Goal: Complete application form: Complete application form

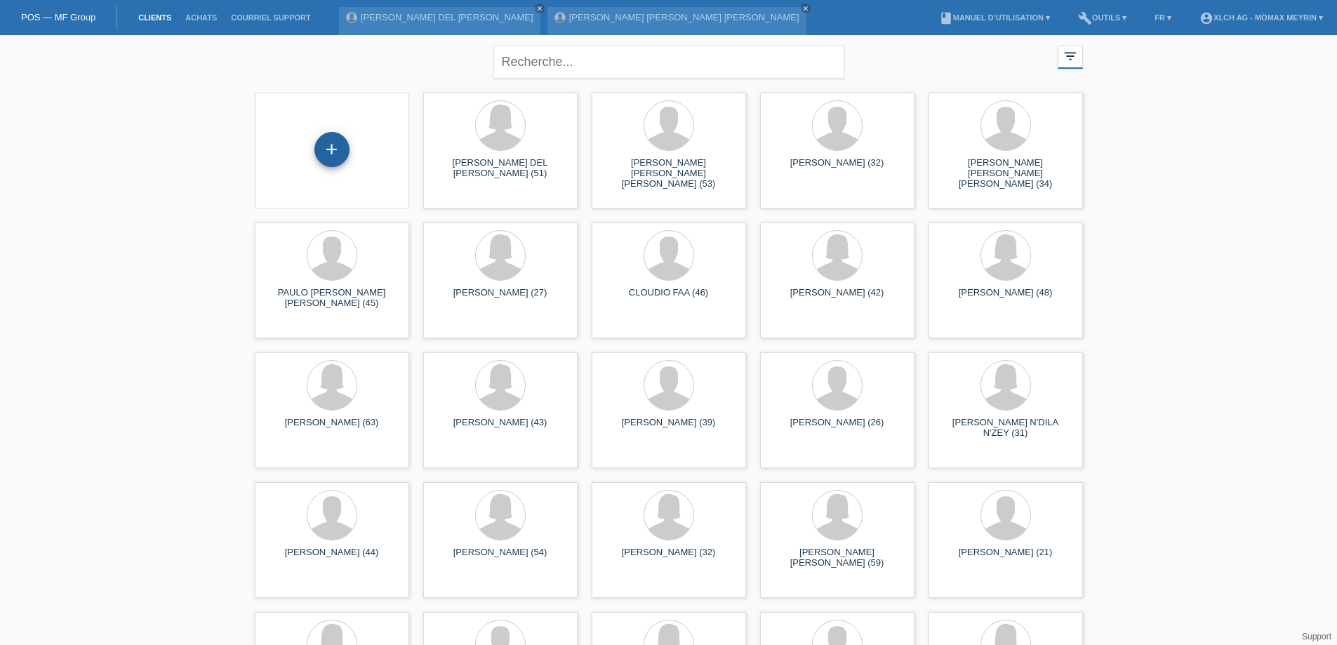
click at [337, 148] on div "+" at bounding box center [331, 149] width 35 height 35
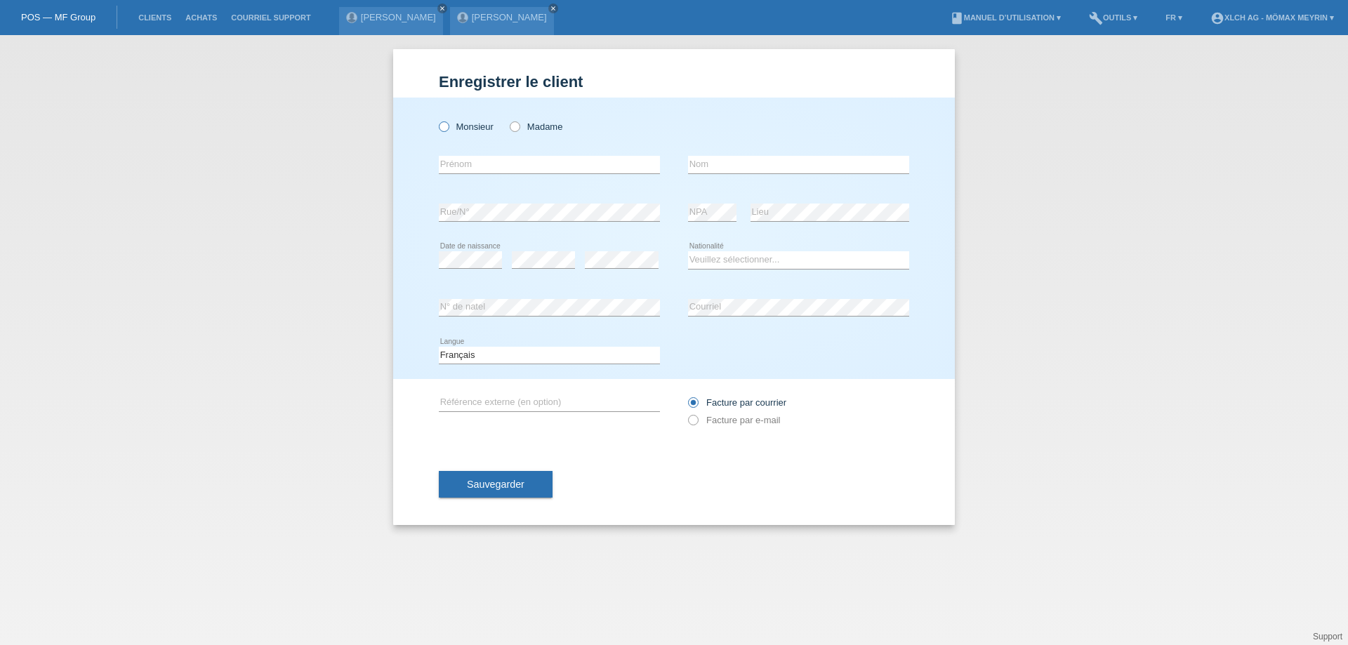
click at [437, 119] on icon at bounding box center [437, 119] width 0 height 0
click at [439, 126] on input "Monsieur" at bounding box center [443, 125] width 9 height 9
radio input "true"
click at [585, 162] on input "text" at bounding box center [549, 165] width 221 height 18
click at [445, 168] on input "jorge armando" at bounding box center [549, 165] width 221 height 18
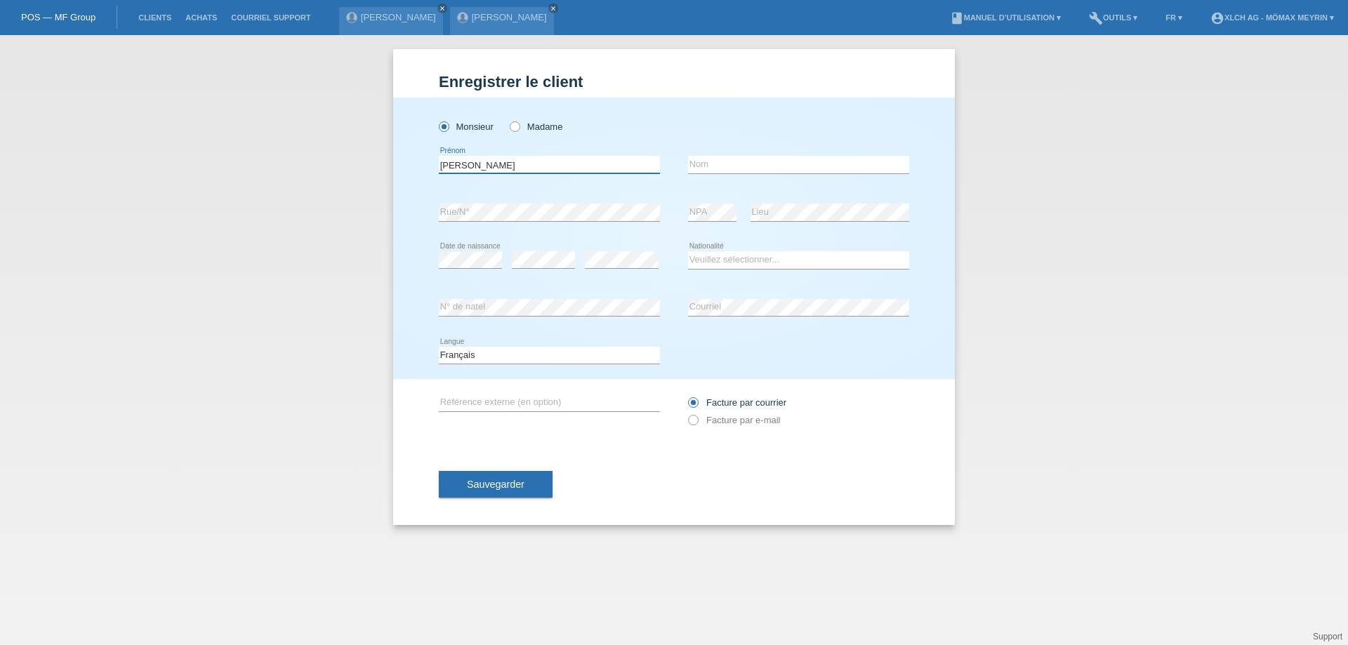
type input "[PERSON_NAME]"
click at [741, 166] on input "text" at bounding box center [798, 165] width 221 height 18
type input "VERGARA OSORIO"
click at [461, 220] on div "error Rue/N°" at bounding box center [549, 213] width 221 height 18
click at [738, 264] on select "Veuillez sélectionner... Suisse Allemagne Autriche Liechtenstein ------------ A…" at bounding box center [798, 259] width 221 height 17
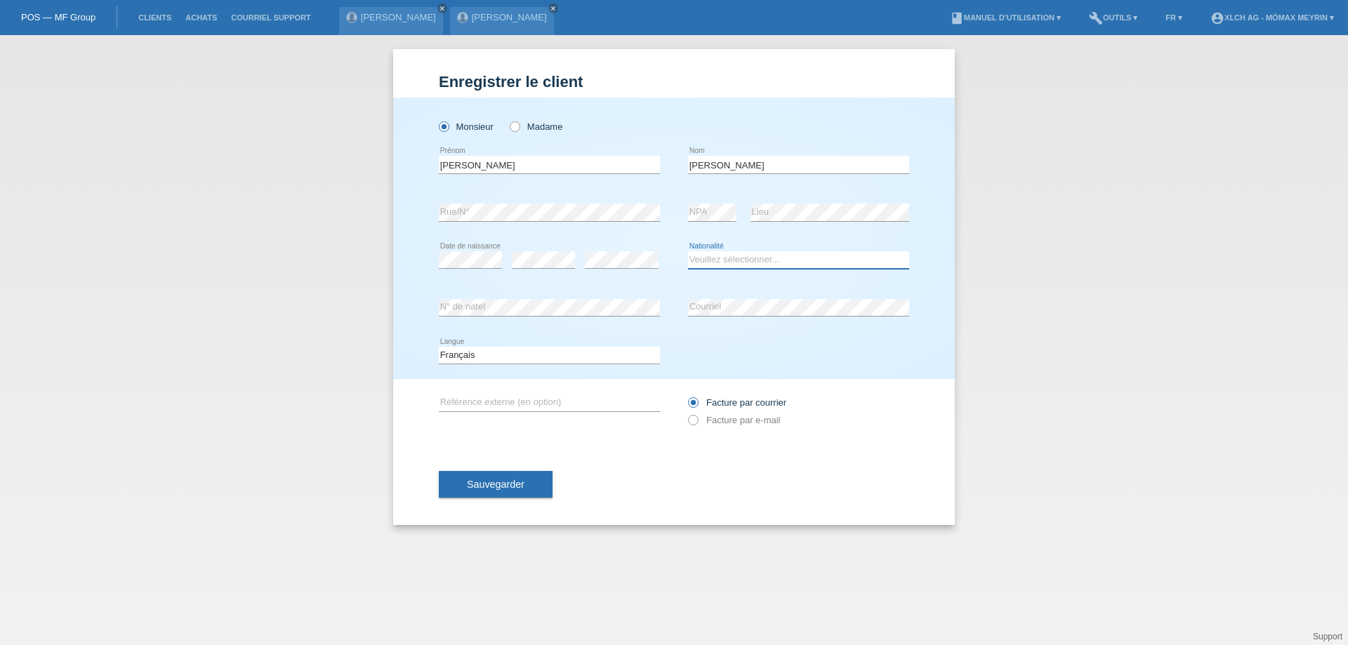
click at [732, 263] on select "Veuillez sélectionner... Suisse Allemagne Autriche Liechtenstein ------------ A…" at bounding box center [798, 259] width 221 height 17
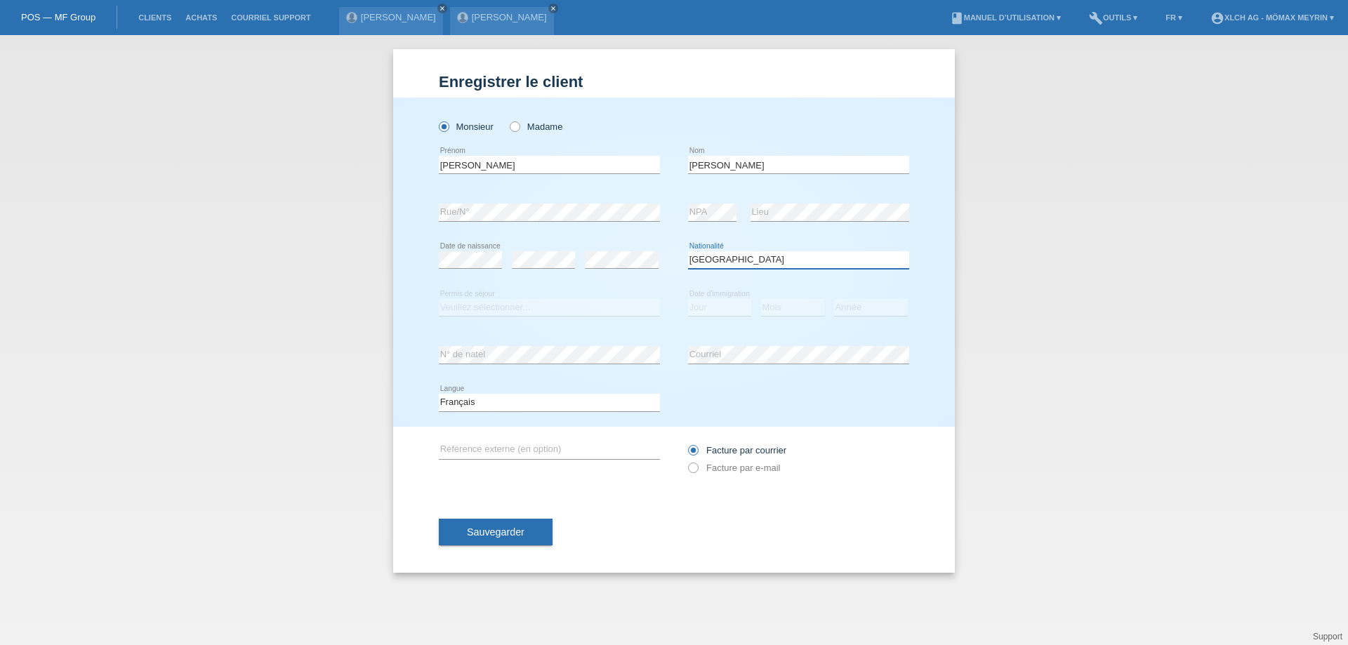
select select "ES"
click at [524, 309] on select "Veuillez sélectionner... C B B - Statut de réfugié Autre" at bounding box center [549, 307] width 221 height 17
select select "C"
click at [439, 299] on select "Veuillez sélectionner... C B B - Statut de réfugié Autre" at bounding box center [549, 307] width 221 height 17
click at [731, 308] on select "Jour 01 02 03 04 05 06 07 08 09 10 11" at bounding box center [719, 307] width 63 height 17
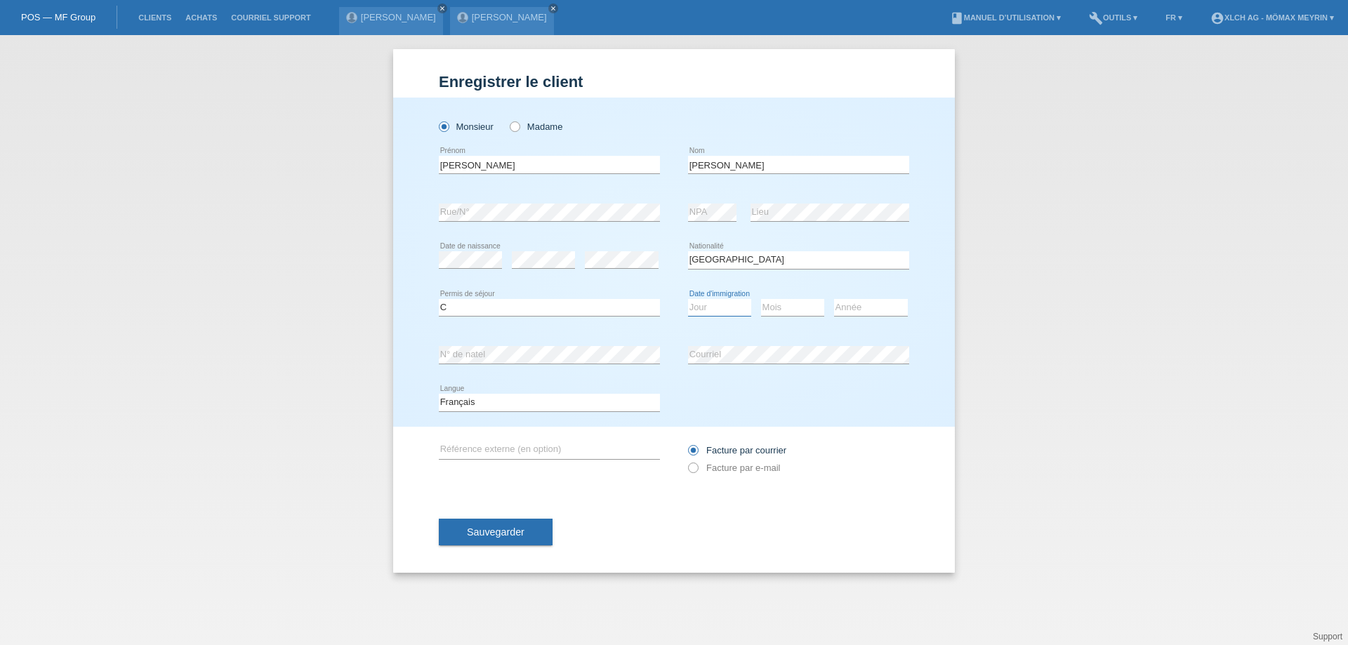
select select "01"
click at [688, 299] on select "Jour 01 02 03 04 05 06 07 08 09 10 11" at bounding box center [719, 307] width 63 height 17
click at [783, 295] on div "Mois 01 02 03 04 05 06 07 08 09 10 11 12 error" at bounding box center [792, 308] width 63 height 48
click at [780, 308] on select "Mois 01 02 03 04 05 06 07 08 09 10 11" at bounding box center [792, 307] width 63 height 17
select select "11"
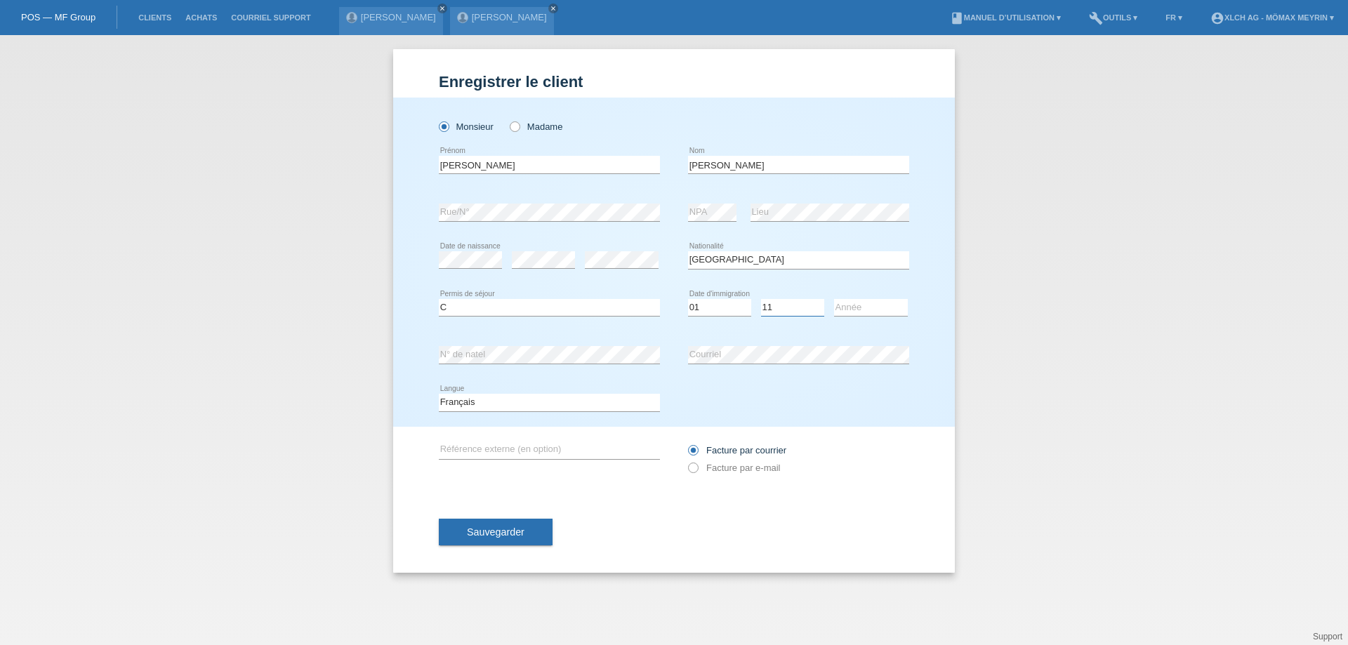
click at [761, 299] on select "Mois 01 02 03 04 05 06 07 08 09 10 11" at bounding box center [792, 307] width 63 height 17
click at [863, 312] on select "Année 2025 2024 2023 2022 2021 2020 2019 2018 2017 2016 2015 2014 2013 2012 201…" at bounding box center [871, 307] width 74 height 17
select select "2013"
click at [834, 299] on select "Année 2025 2024 2023 2022 2021 2020 2019 2018 2017 2016 2015 2014 2013 2012 201…" at bounding box center [871, 307] width 74 height 17
click at [545, 521] on button "Sauvegarder" at bounding box center [496, 532] width 114 height 27
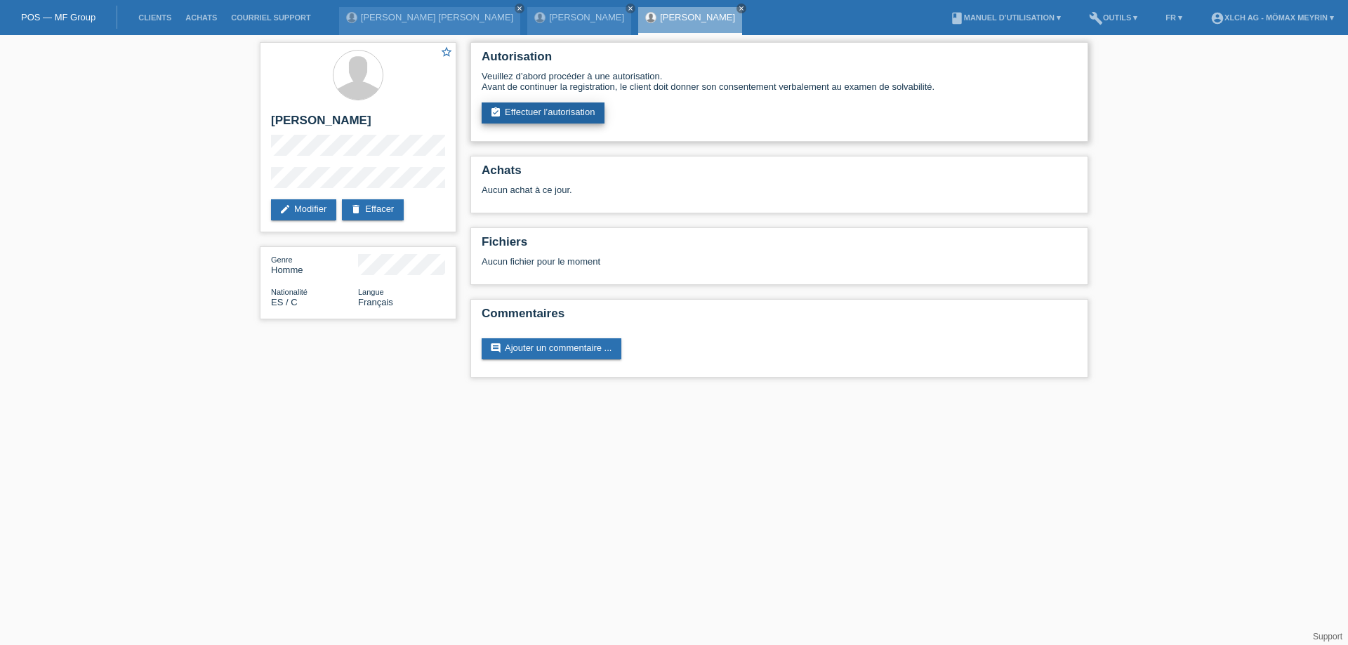
click at [593, 114] on link "assignment_turned_in Effectuer l’autorisation" at bounding box center [543, 112] width 123 height 21
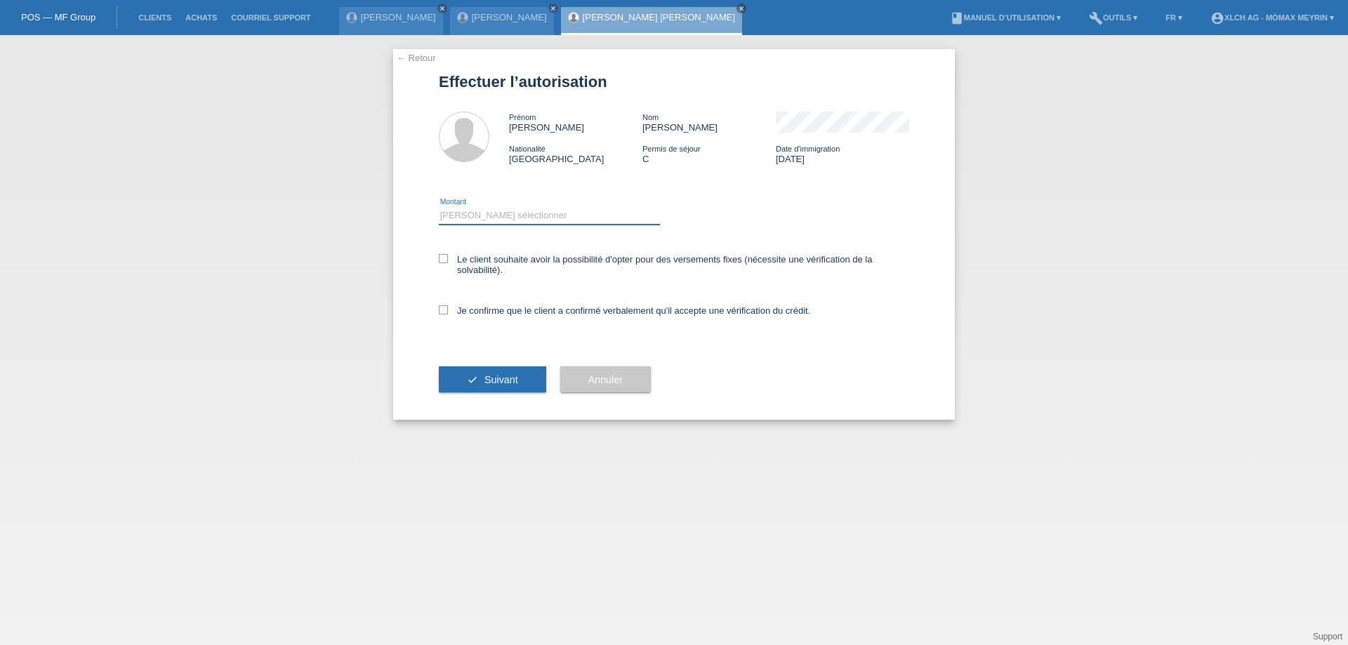
click at [485, 219] on select "Veuillez sélectionner CHF 1.00 - CHF 499.00 CHF 500.00 - CHF 1'999.00 CHF 2'000…" at bounding box center [549, 215] width 221 height 17
select select "3"
click at [439, 207] on select "Veuillez sélectionner CHF 1.00 - CHF 499.00 CHF 500.00 - CHF 1'999.00 CHF 2'000…" at bounding box center [549, 215] width 221 height 17
click at [438, 300] on div "← Retour Effectuer l’autorisation Prénom Jorge armando Nom VERGARA OSORIO Natio…" at bounding box center [674, 234] width 562 height 371
click at [442, 314] on label "Je confirme que le client a confirmé verbalement qu'il accepte une vérification…" at bounding box center [624, 310] width 371 height 11
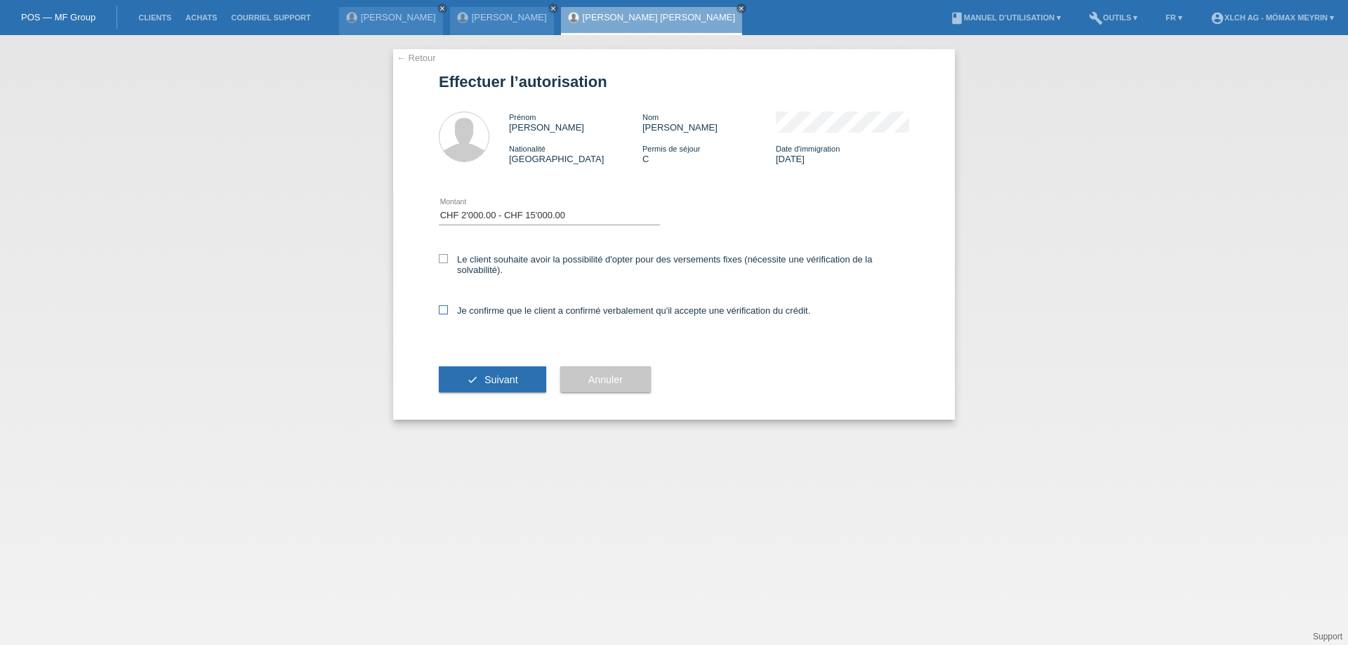
click at [442, 314] on input "Je confirme que le client a confirmé verbalement qu'il accepte une vérification…" at bounding box center [443, 309] width 9 height 9
checkbox input "true"
click at [484, 381] on span "Suivant" at bounding box center [501, 379] width 34 height 11
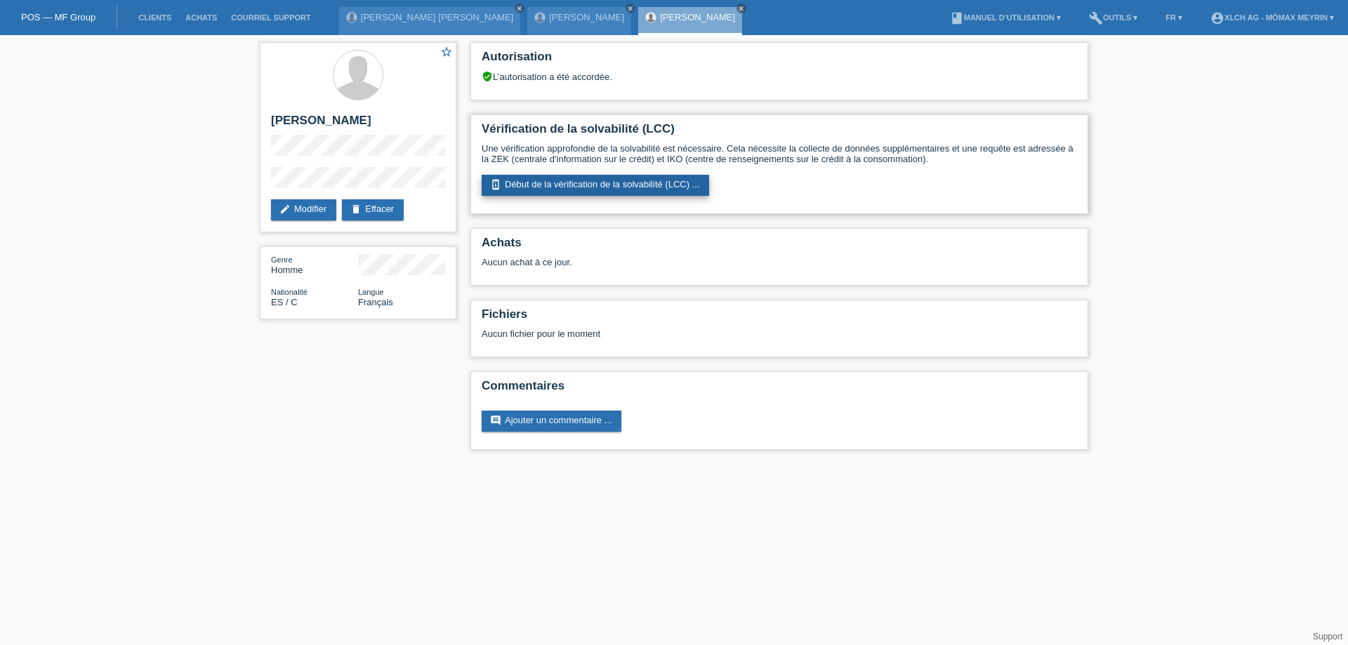
click at [611, 191] on link "perm_device_information Début de la vérification de la solvabilité (LCC) ..." at bounding box center [595, 185] width 227 height 21
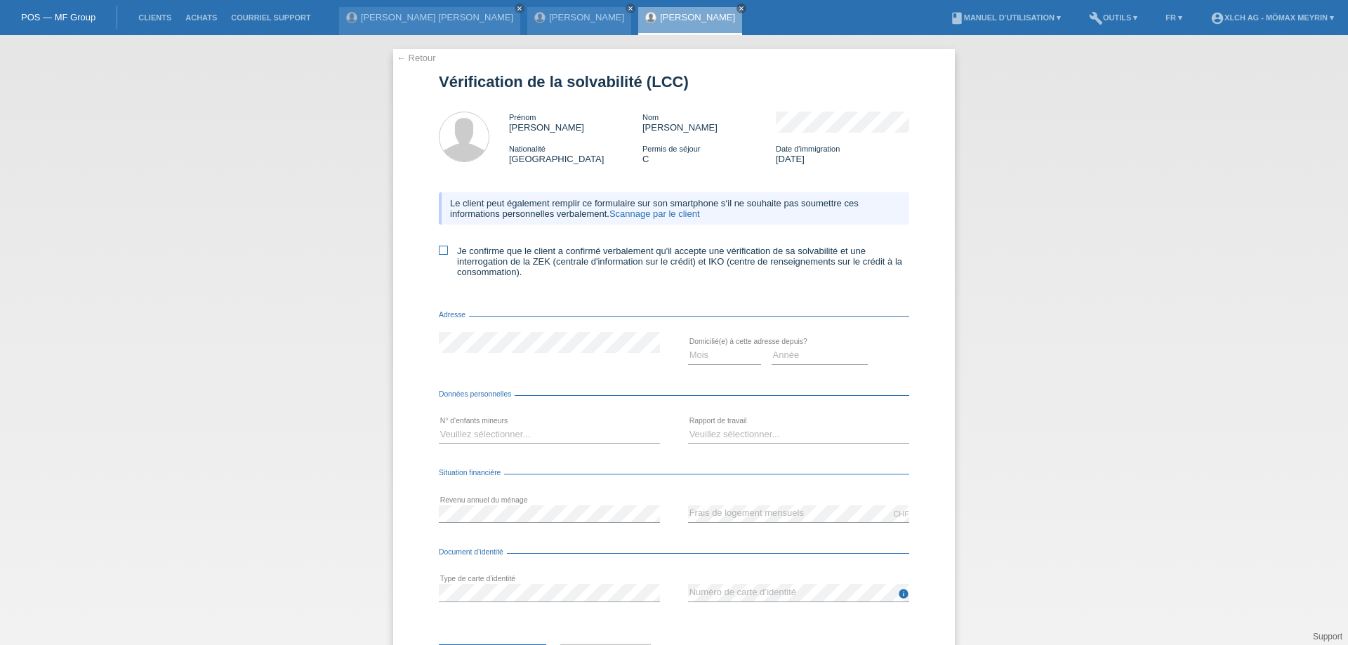
click at [445, 256] on label "Je confirme que le client a confirmé verbalement qu'il accepte une vérification…" at bounding box center [674, 262] width 470 height 32
click at [445, 255] on input "Je confirme que le client a confirmé verbalement qu'il accepte une vérification…" at bounding box center [443, 250] width 9 height 9
checkbox input "true"
click at [701, 360] on select "Mois 01 02 03 04 05 06 07 08 09 10" at bounding box center [724, 355] width 73 height 17
select select "01"
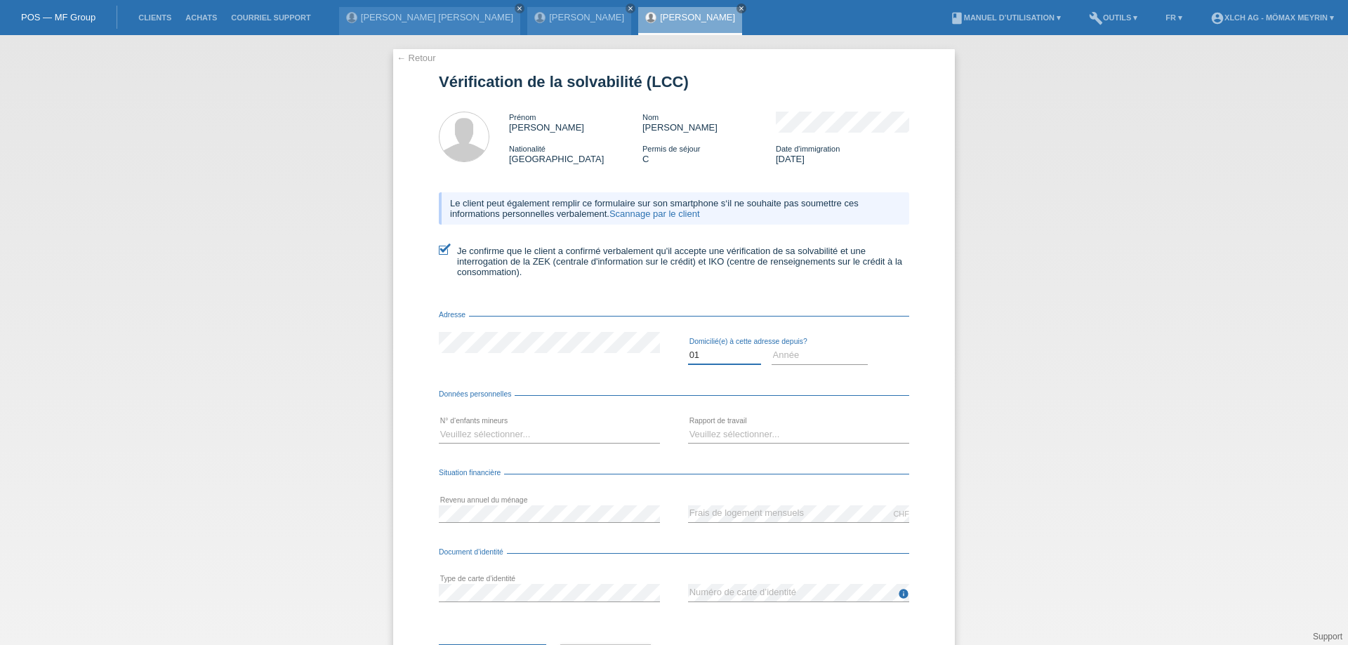
click at [688, 347] on select "Mois 01 02 03 04 05 06 07 08 09 10" at bounding box center [724, 355] width 73 height 17
click at [802, 361] on select "Année 2025 2024 2023 2022 2021 2020 2019 2018 2017 2016 2015 2014 2013 2012 201…" at bounding box center [820, 355] width 97 height 17
select select "2013"
click at [772, 347] on select "Année 2025 2024 2023 2022 2021 2020 2019 2018 2017 2016 2015 2014 2013 2012 201…" at bounding box center [820, 355] width 97 height 17
click at [496, 430] on select "Veuillez sélectionner... 0 1 2 3 4 5 6 7 8 9" at bounding box center [549, 434] width 221 height 17
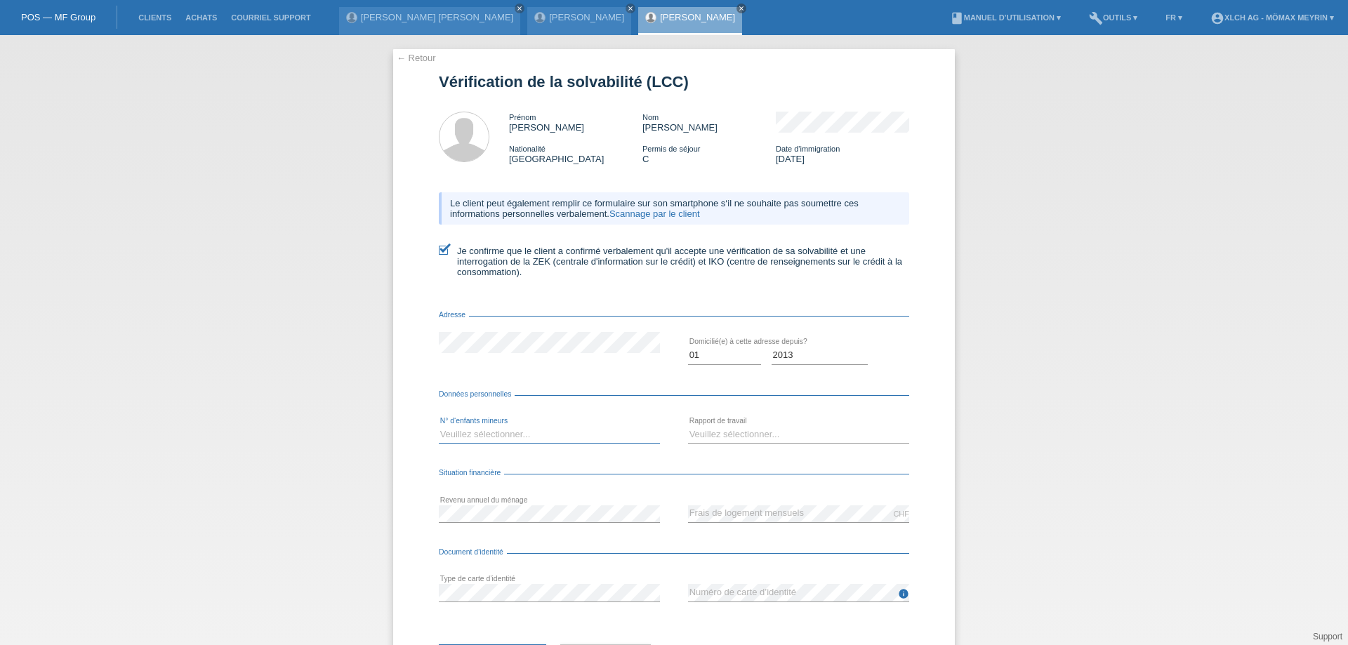
select select "2"
click at [439, 426] on select "Veuillez sélectionner... 0 1 2 3 4 5 6 7 8 9" at bounding box center [549, 434] width 221 height 17
click at [764, 433] on select "Veuillez sélectionner... A durée indéterminée A durée déterminée Apprenti/étudi…" at bounding box center [798, 434] width 221 height 17
select select "UNLIMITED"
click at [688, 426] on select "Veuillez sélectionner... A durée indéterminée A durée déterminée Apprenti/étudi…" at bounding box center [798, 434] width 221 height 17
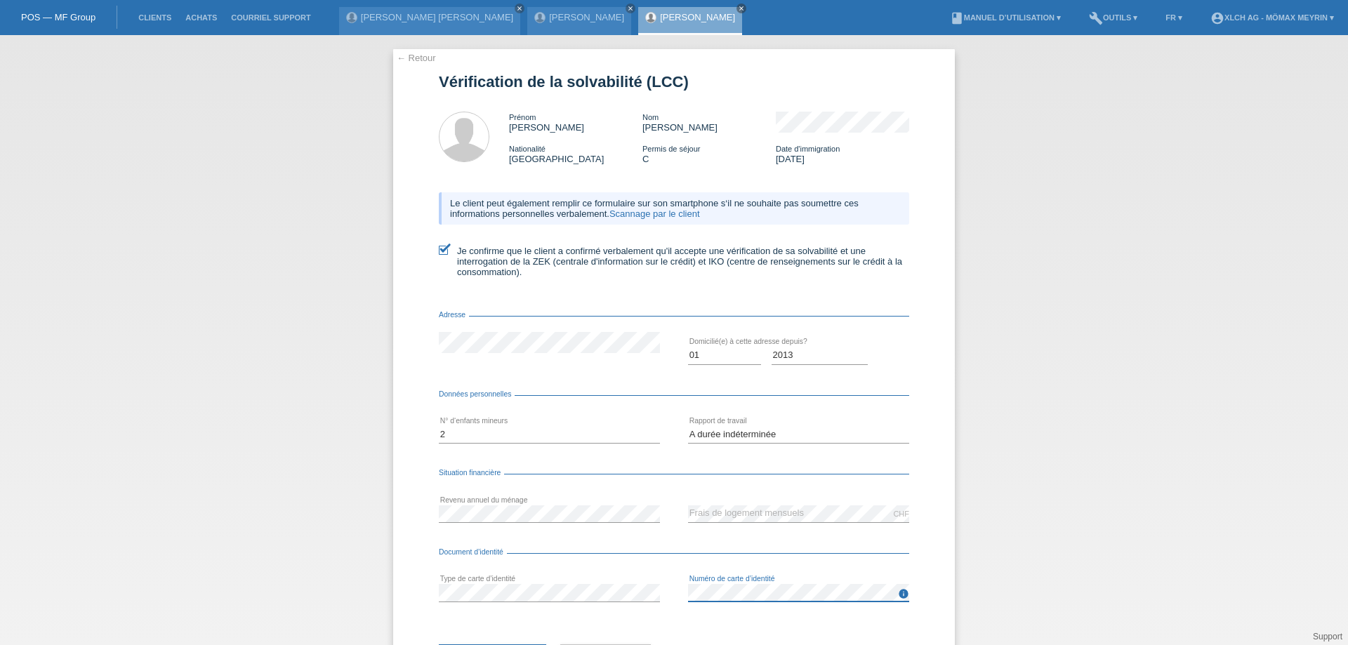
scroll to position [67, 0]
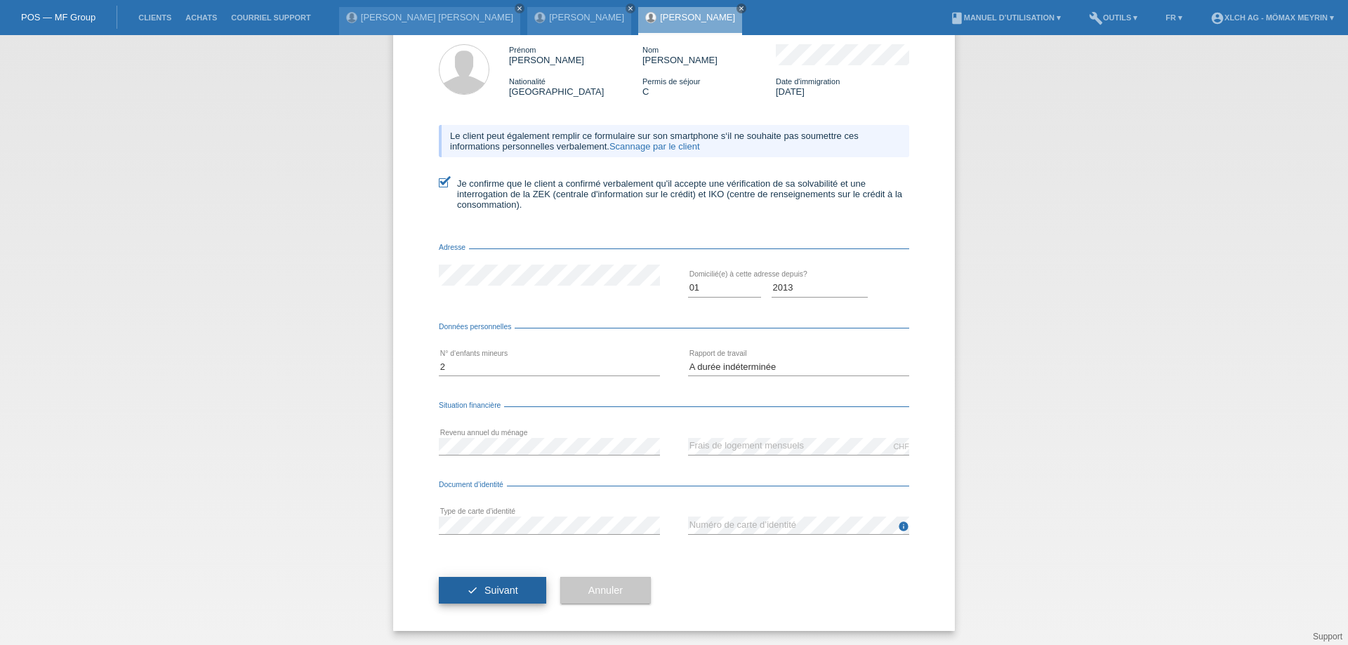
click at [484, 595] on span "Suivant" at bounding box center [501, 590] width 34 height 11
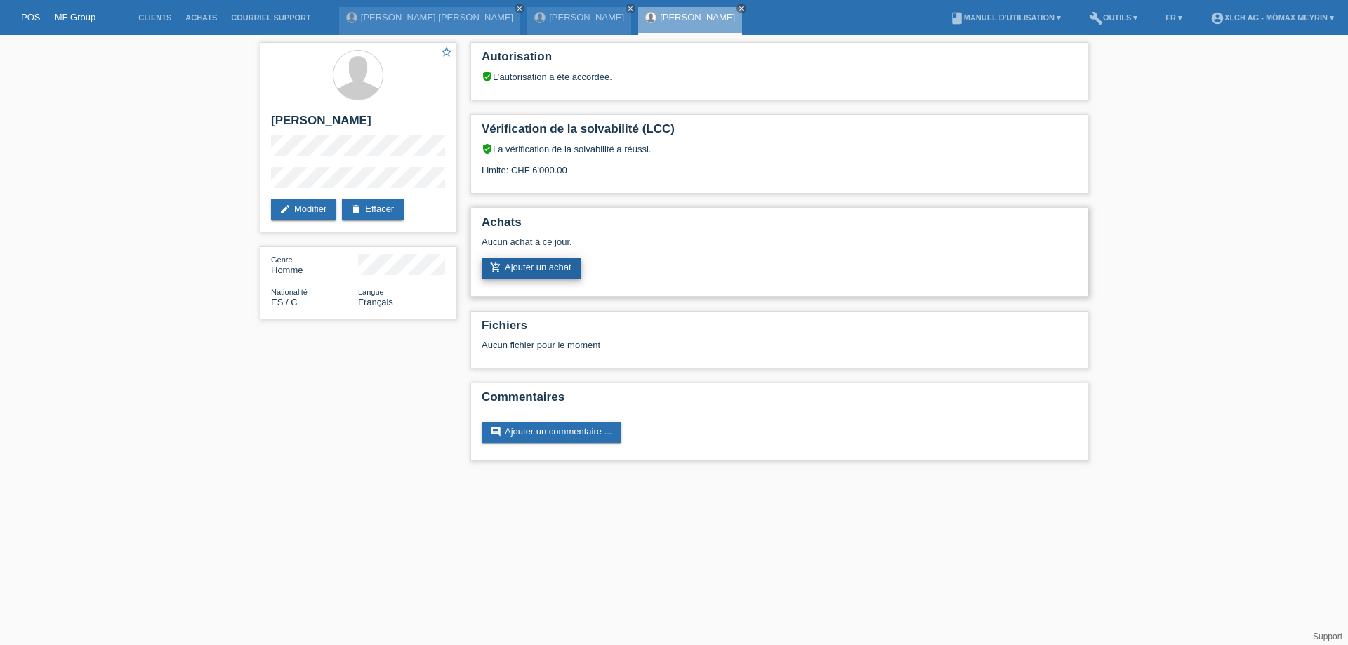
click at [519, 270] on link "add_shopping_cart Ajouter un achat" at bounding box center [532, 268] width 100 height 21
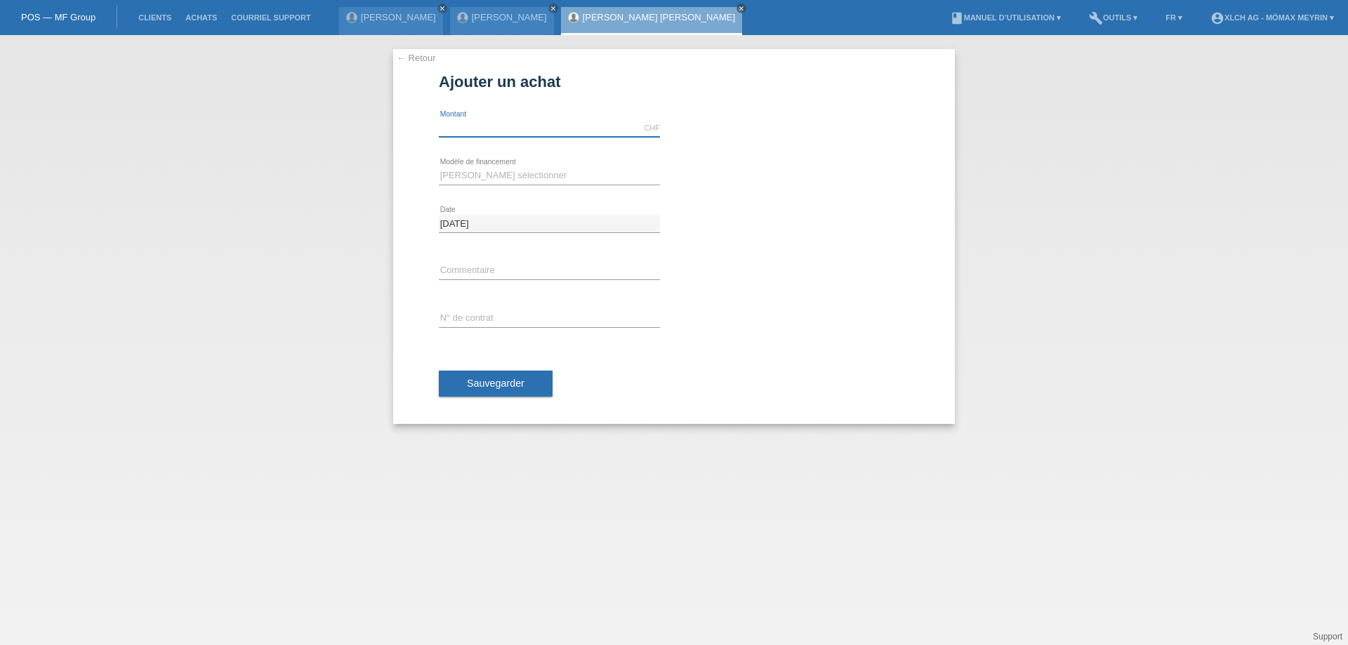
click at [535, 132] on input "text" at bounding box center [549, 128] width 221 height 18
type input "2636.55"
click at [487, 171] on select "Veuillez sélectionner Achat sur facture avec paiement partiel Taux fixes - Paie…" at bounding box center [549, 175] width 221 height 17
select select "113"
click at [439, 167] on select "Veuillez sélectionner Achat sur facture avec paiement partiel Taux fixes - Paie…" at bounding box center [549, 175] width 221 height 17
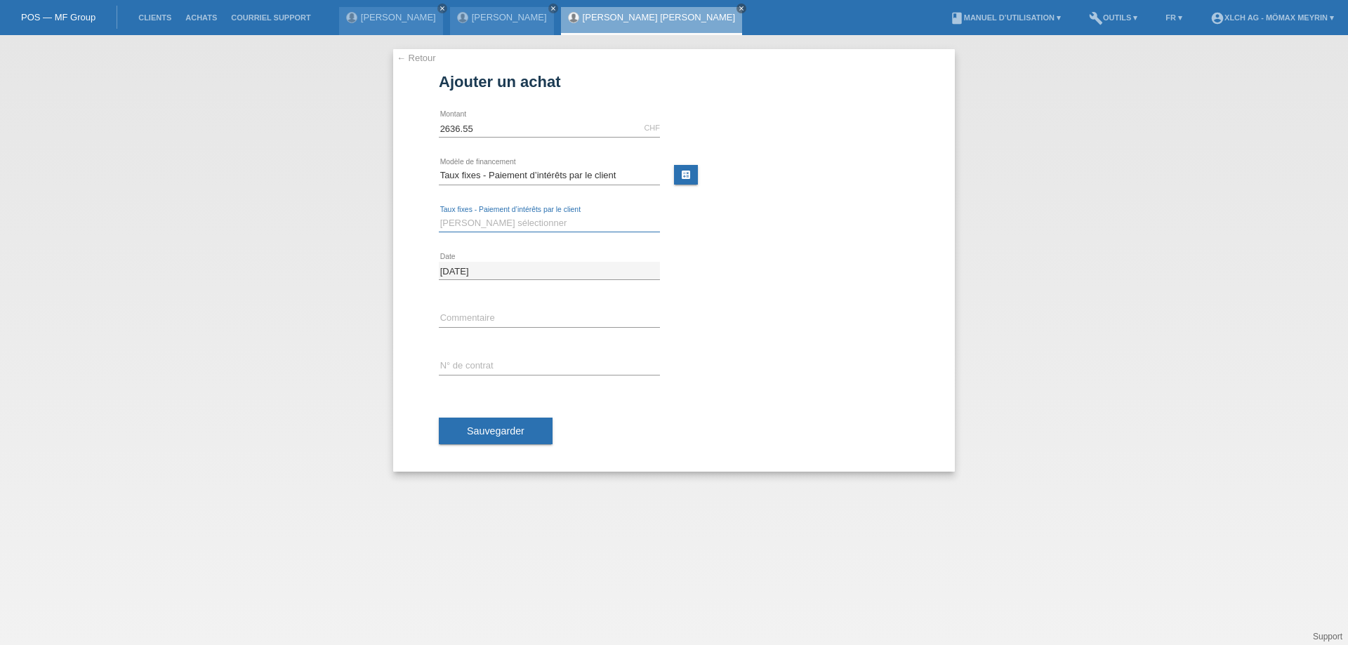
click at [515, 224] on select "Veuillez sélectionner 6 versements 12 versements 24 versements 36 versements" at bounding box center [549, 223] width 221 height 17
select select "326"
click at [439, 215] on select "Veuillez sélectionner 6 versements 12 versements 24 versements 36 versements" at bounding box center [549, 223] width 221 height 17
click at [513, 364] on input "text" at bounding box center [549, 366] width 221 height 18
type input "CJMA05"
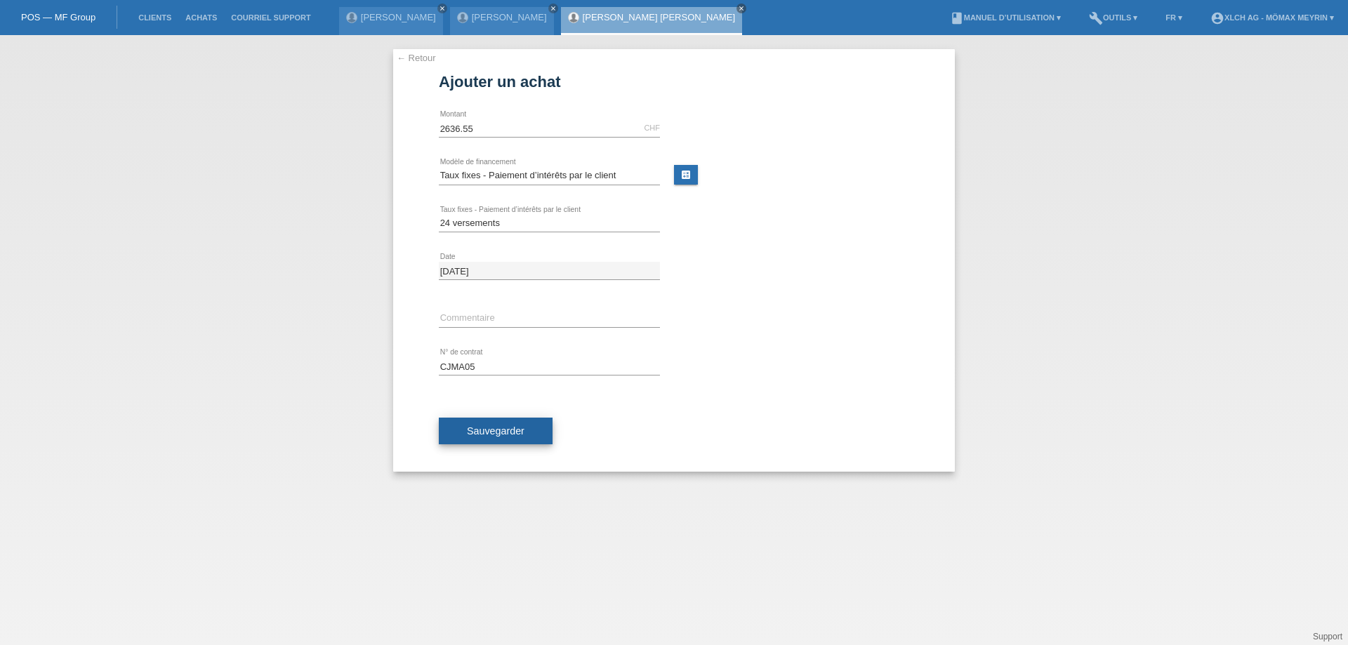
click at [517, 430] on span "Sauvegarder" at bounding box center [496, 430] width 58 height 11
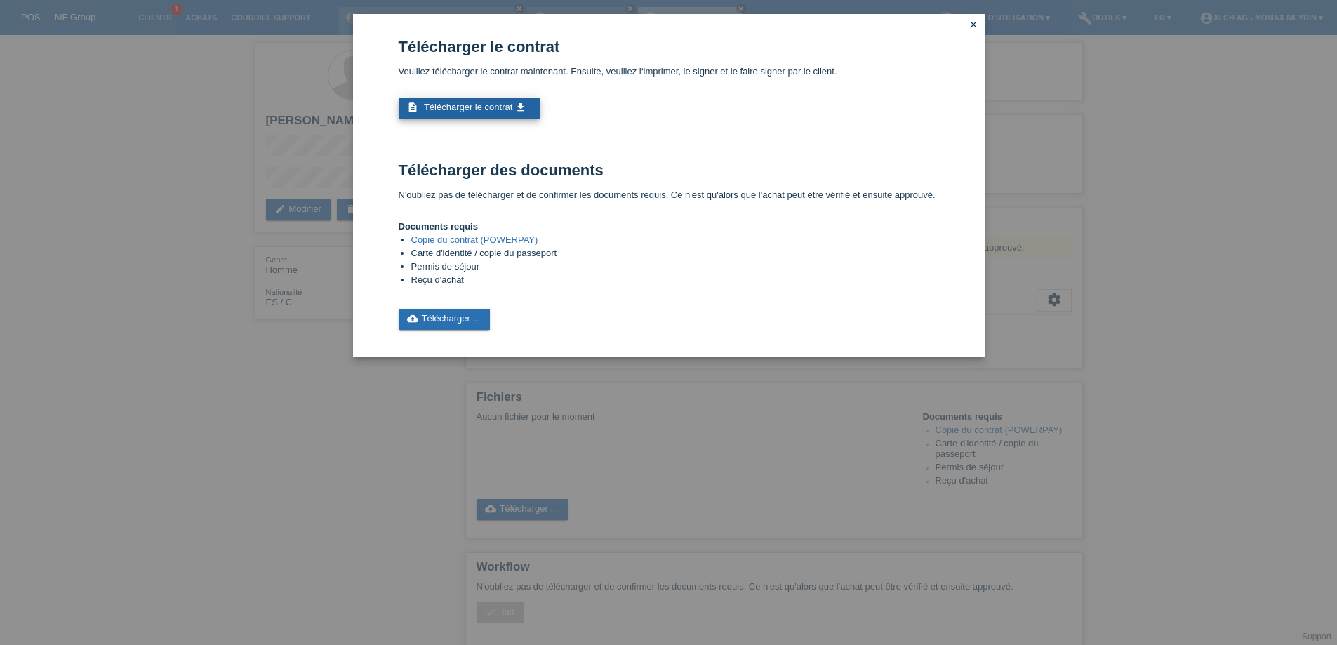
click at [525, 115] on link "description Télécharger le contrat get_app" at bounding box center [469, 108] width 141 height 21
click at [442, 314] on link "cloud_upload Télécharger ..." at bounding box center [445, 319] width 92 height 21
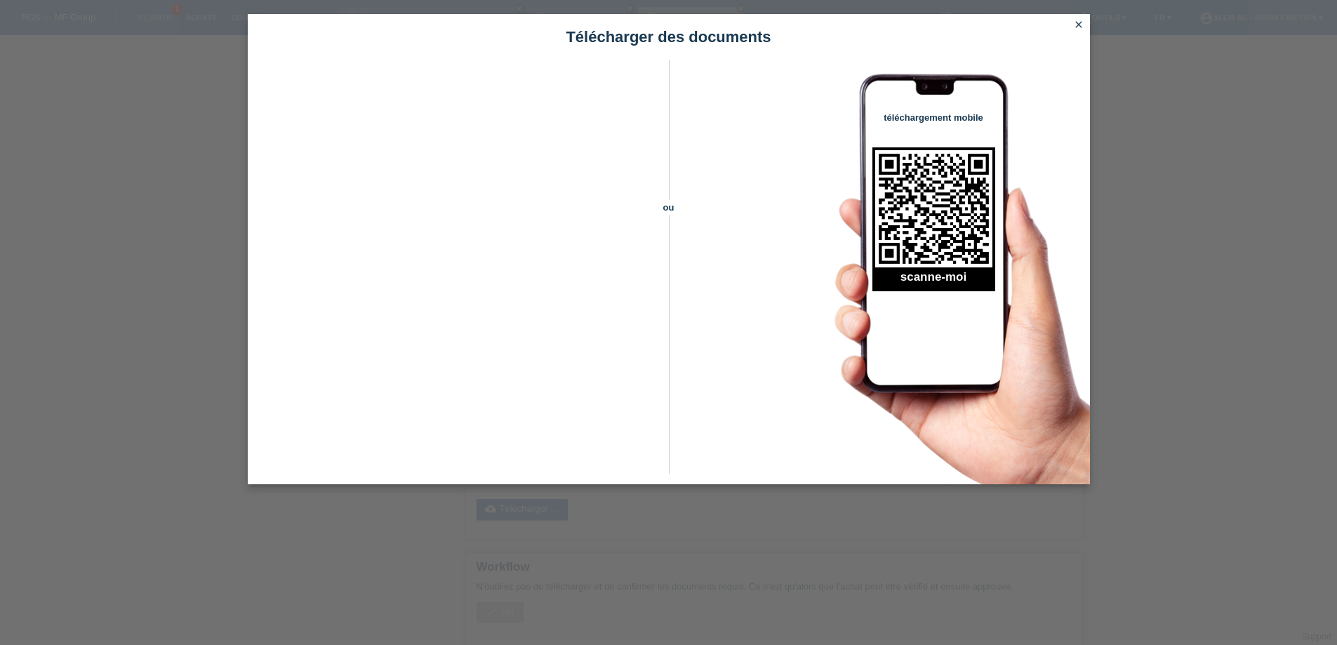
click at [1079, 25] on icon "close" at bounding box center [1078, 24] width 11 height 11
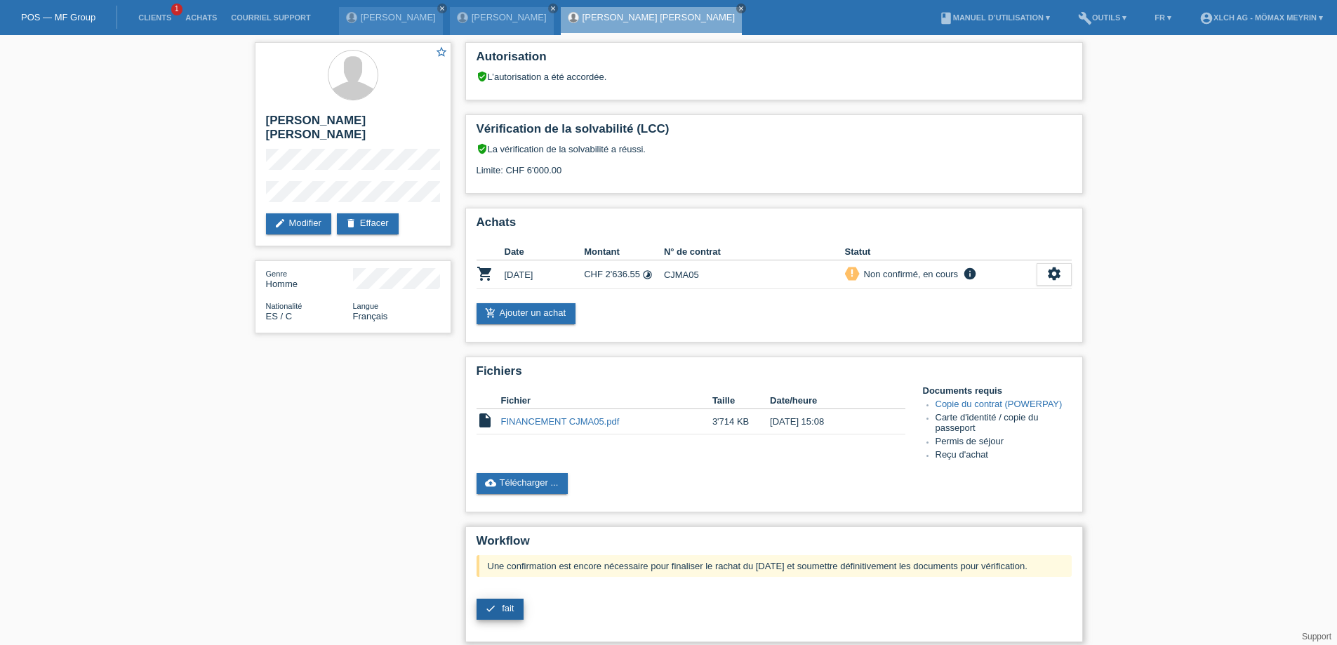
click at [498, 603] on link "check fait" at bounding box center [501, 609] width 48 height 21
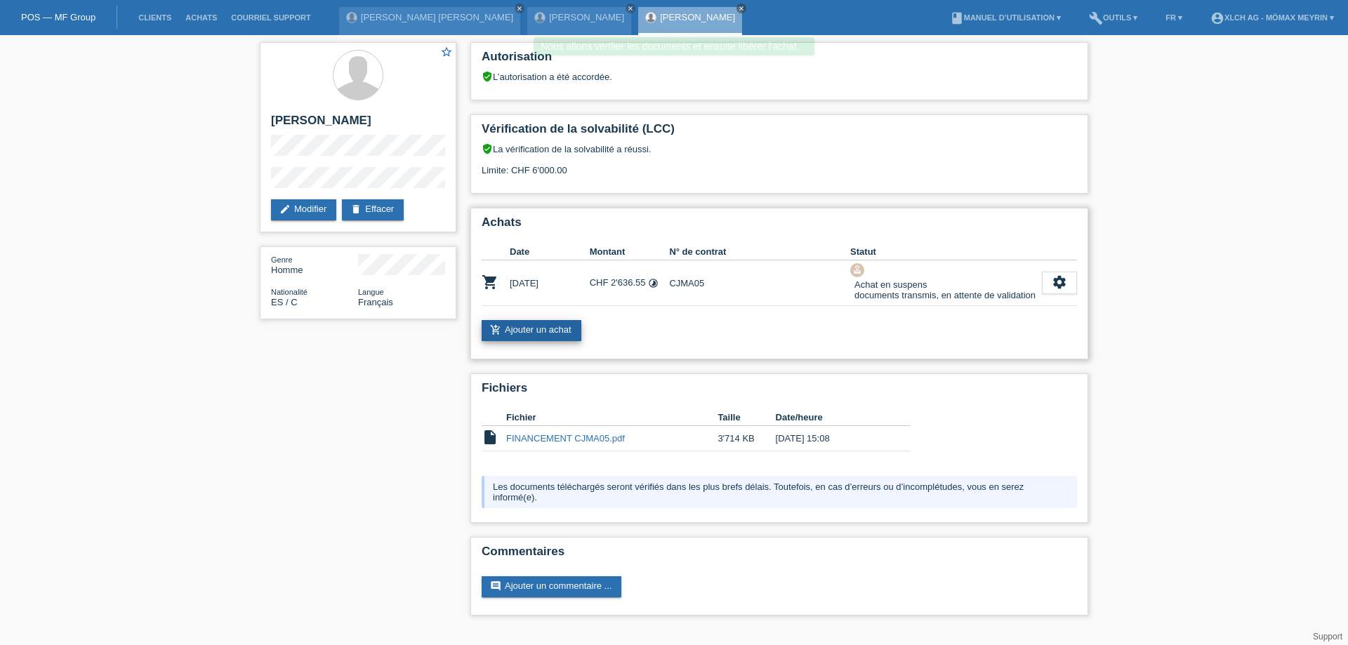
click at [544, 329] on link "add_shopping_cart Ajouter un achat" at bounding box center [532, 330] width 100 height 21
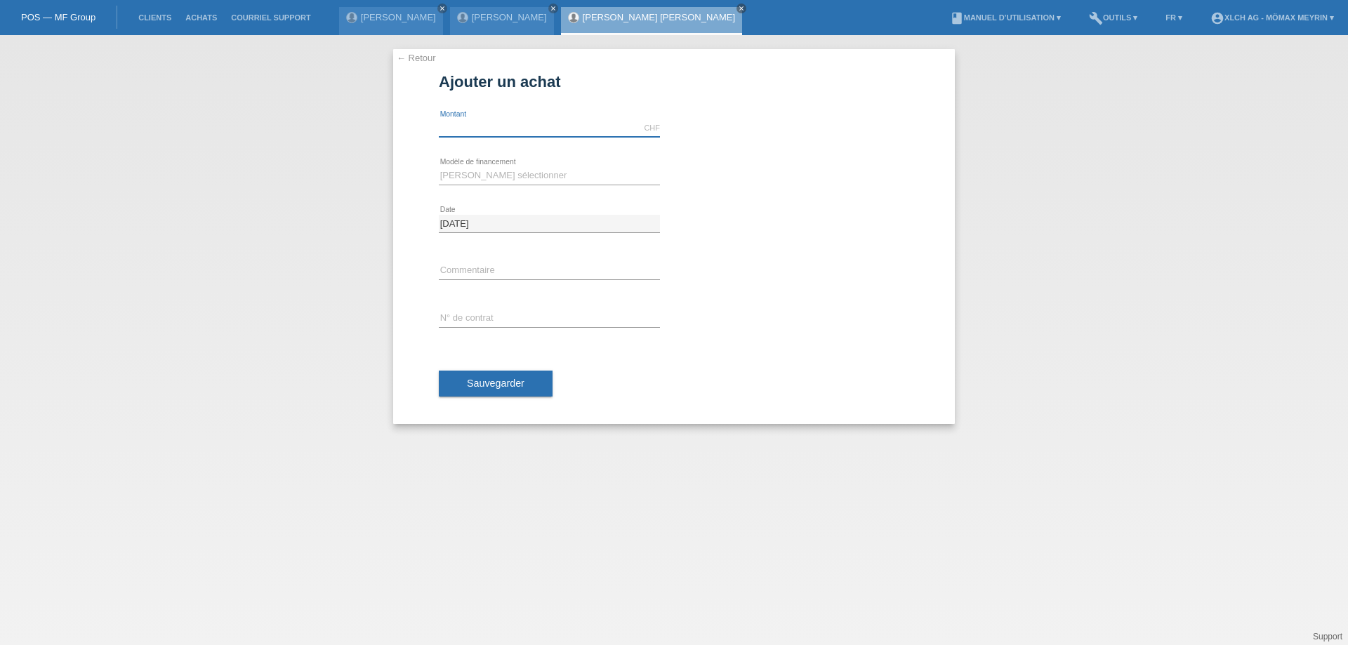
click at [532, 126] on input "text" at bounding box center [549, 128] width 221 height 18
type input "881.00"
click at [544, 172] on select "Veuillez sélectionner Achat sur facture avec paiement partiel Taux fixes - Paie…" at bounding box center [549, 175] width 221 height 17
select select "113"
click at [439, 167] on select "Veuillez sélectionner Achat sur facture avec paiement partiel Taux fixes - Paie…" at bounding box center [549, 175] width 221 height 17
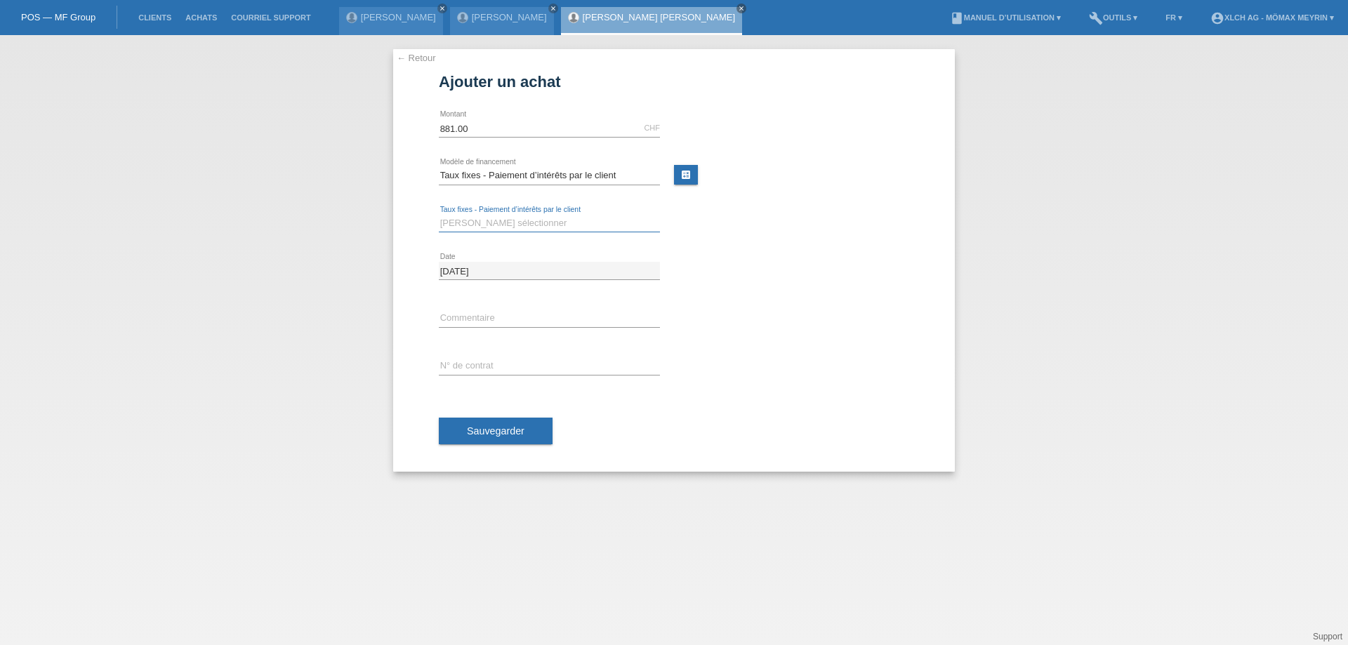
click at [498, 218] on select "Veuillez sélectionner 6 versements 12 versements 24 versements 36 versements" at bounding box center [549, 223] width 221 height 17
select select "325"
click at [439, 215] on select "Veuillez sélectionner 6 versements 12 versements 24 versements 36 versements" at bounding box center [549, 223] width 221 height 17
click at [484, 322] on input "text" at bounding box center [549, 319] width 221 height 18
click at [483, 358] on div "error N° de contrat" at bounding box center [549, 367] width 221 height 48
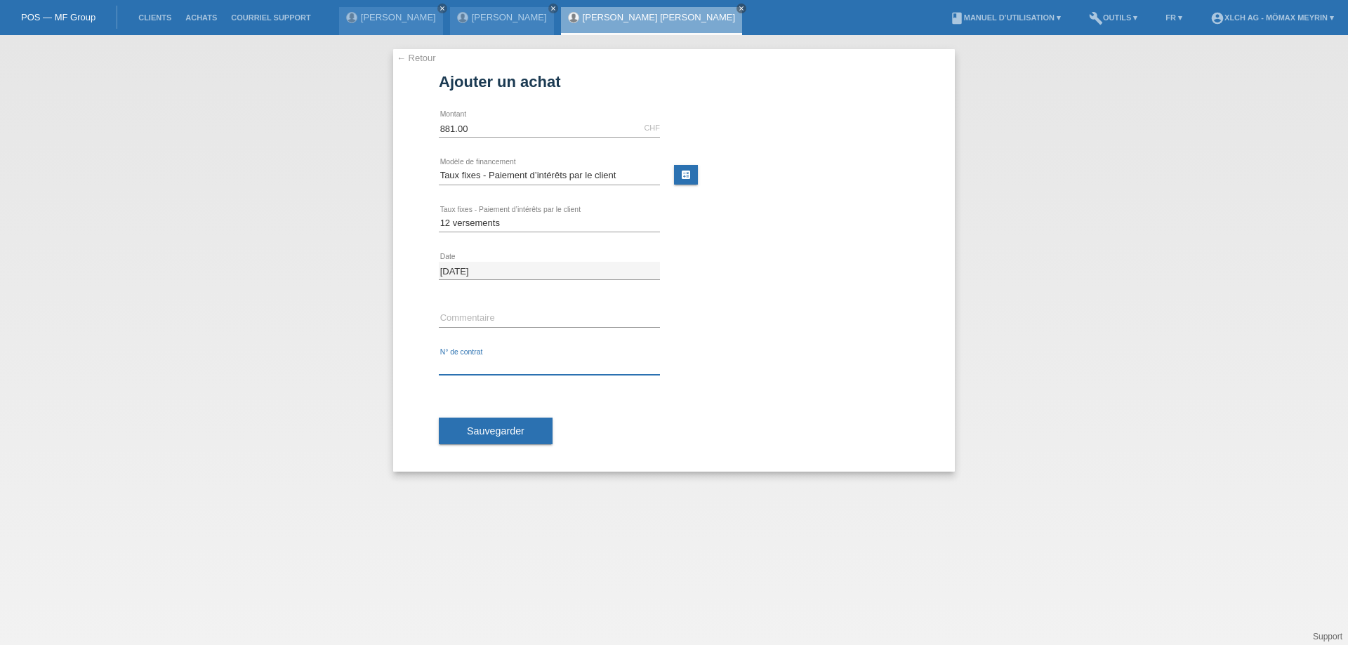
click at [484, 362] on input "text" at bounding box center [549, 366] width 221 height 18
type input "CJMA04"
click at [519, 432] on span "Sauvegarder" at bounding box center [496, 430] width 58 height 11
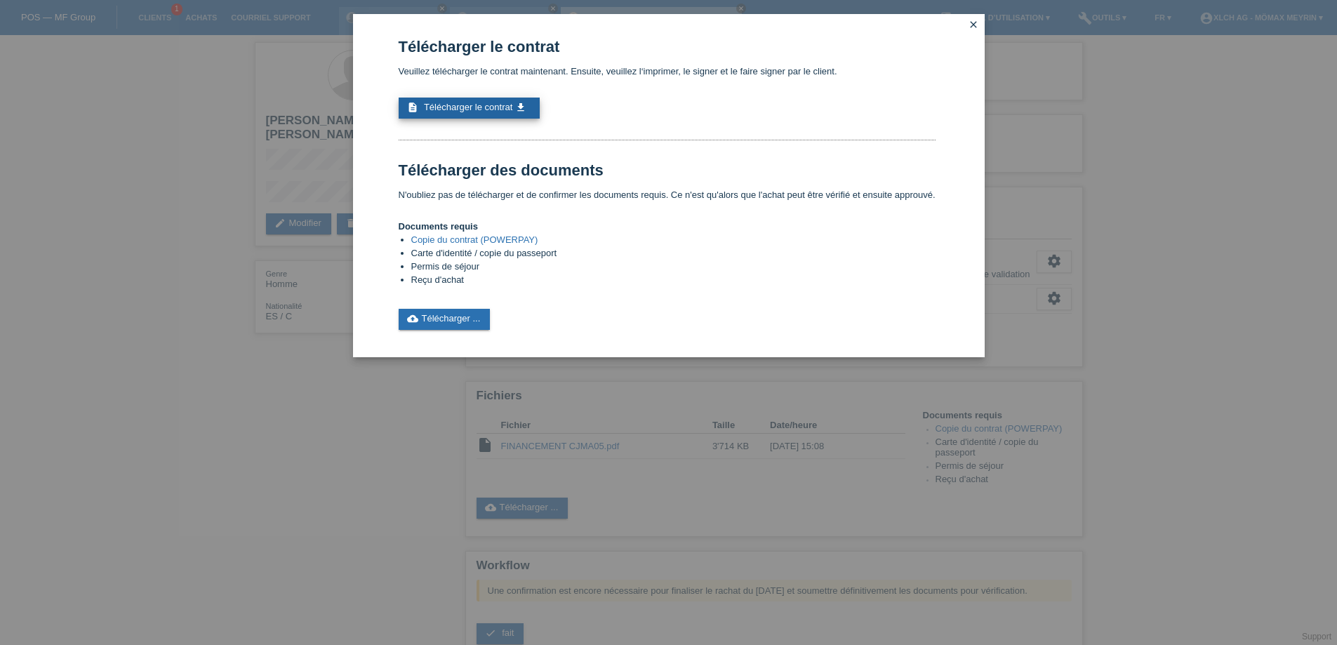
click at [479, 110] on span "Télécharger le contrat" at bounding box center [468, 107] width 88 height 11
click at [425, 324] on link "cloud_upload Télécharger ..." at bounding box center [445, 319] width 92 height 21
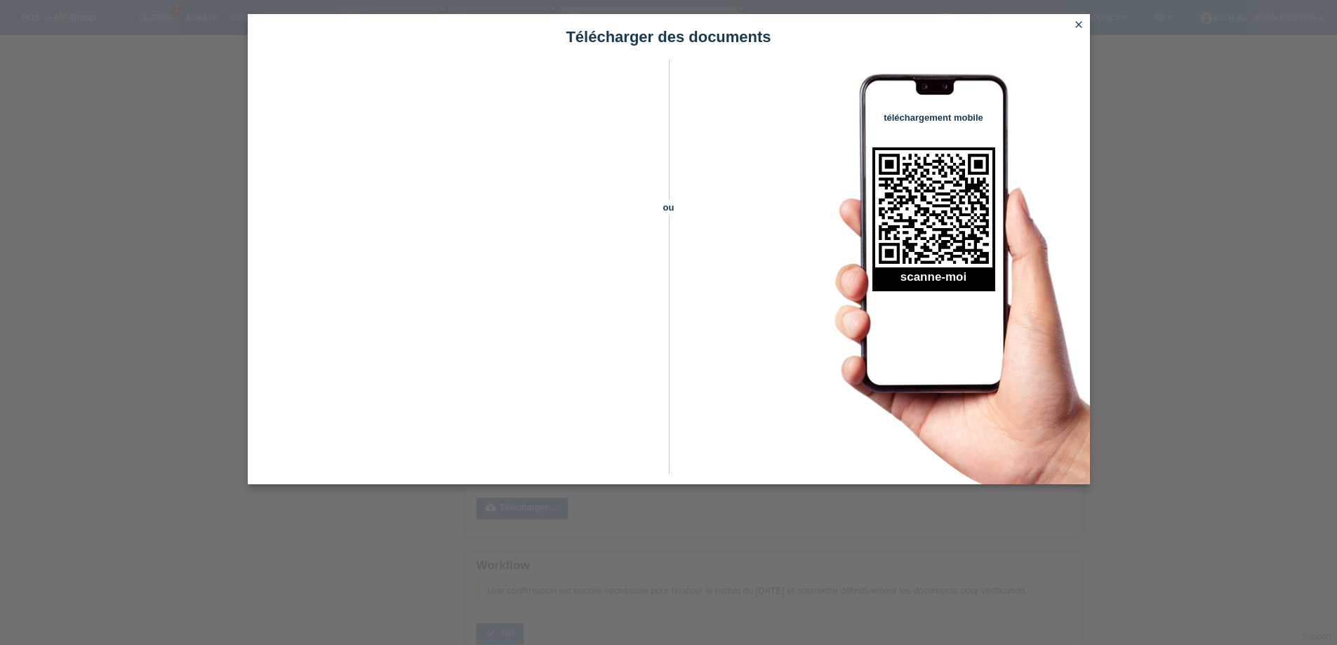
click at [1076, 25] on icon "close" at bounding box center [1078, 24] width 11 height 11
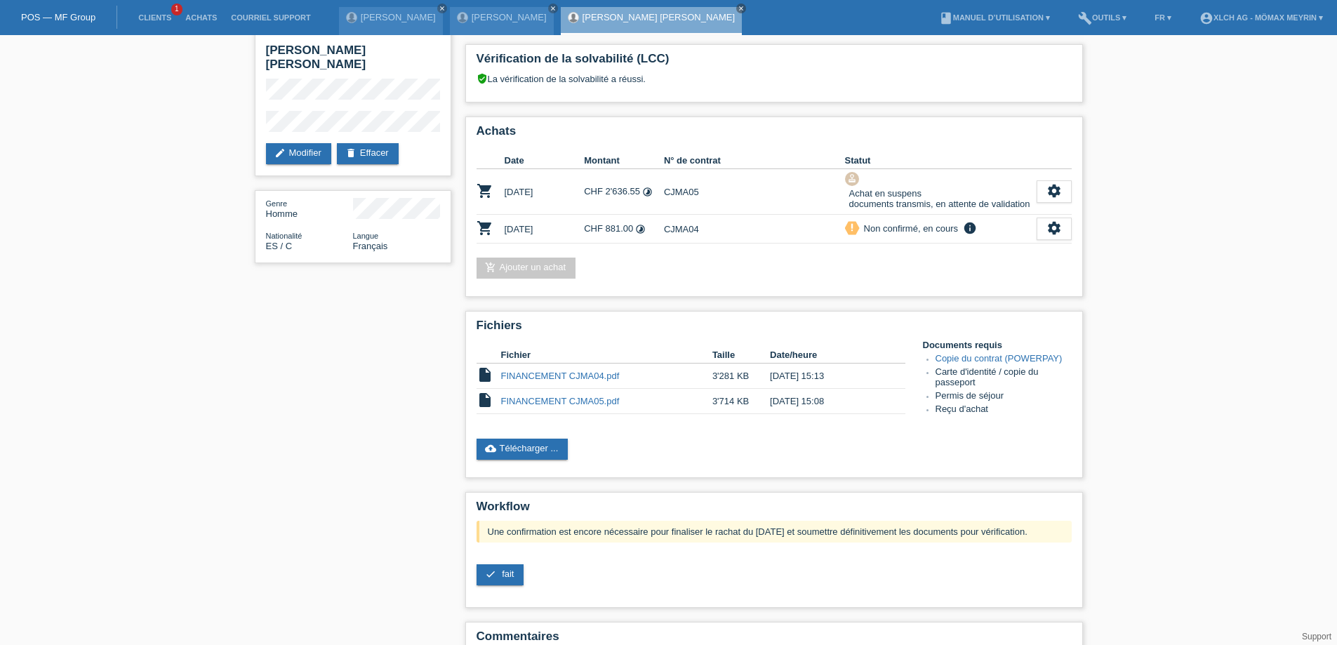
scroll to position [140, 0]
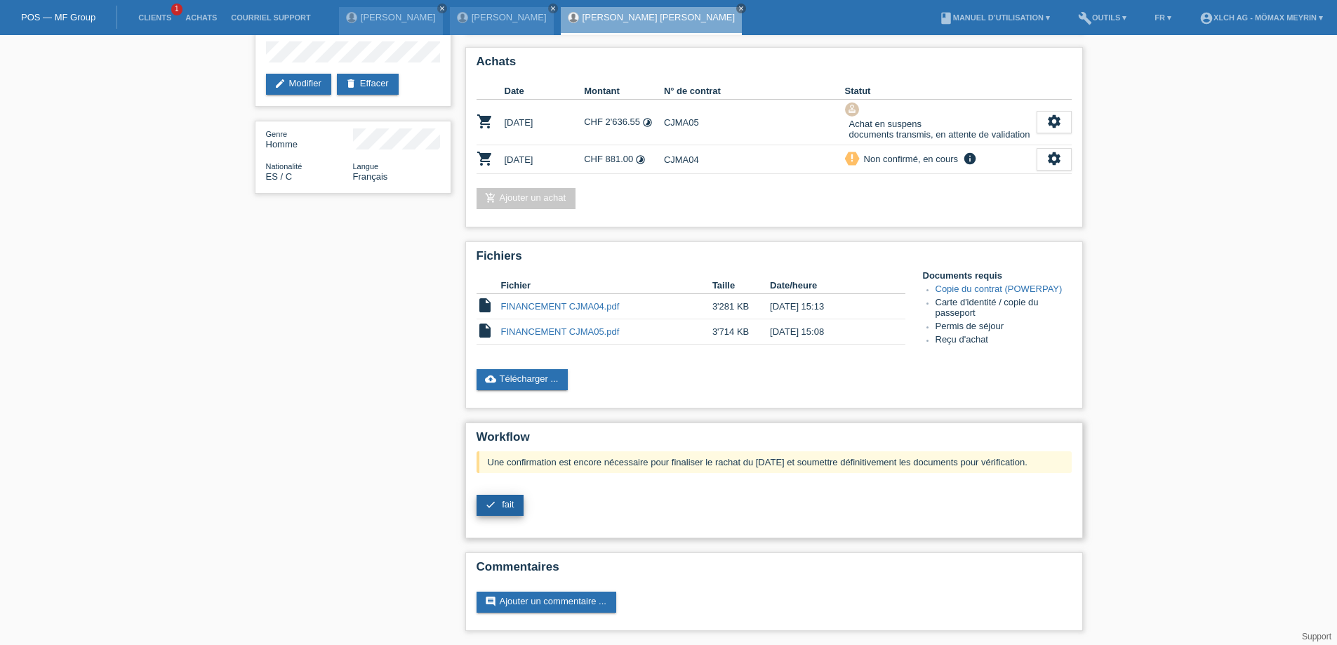
click at [490, 505] on icon "check" at bounding box center [490, 504] width 11 height 11
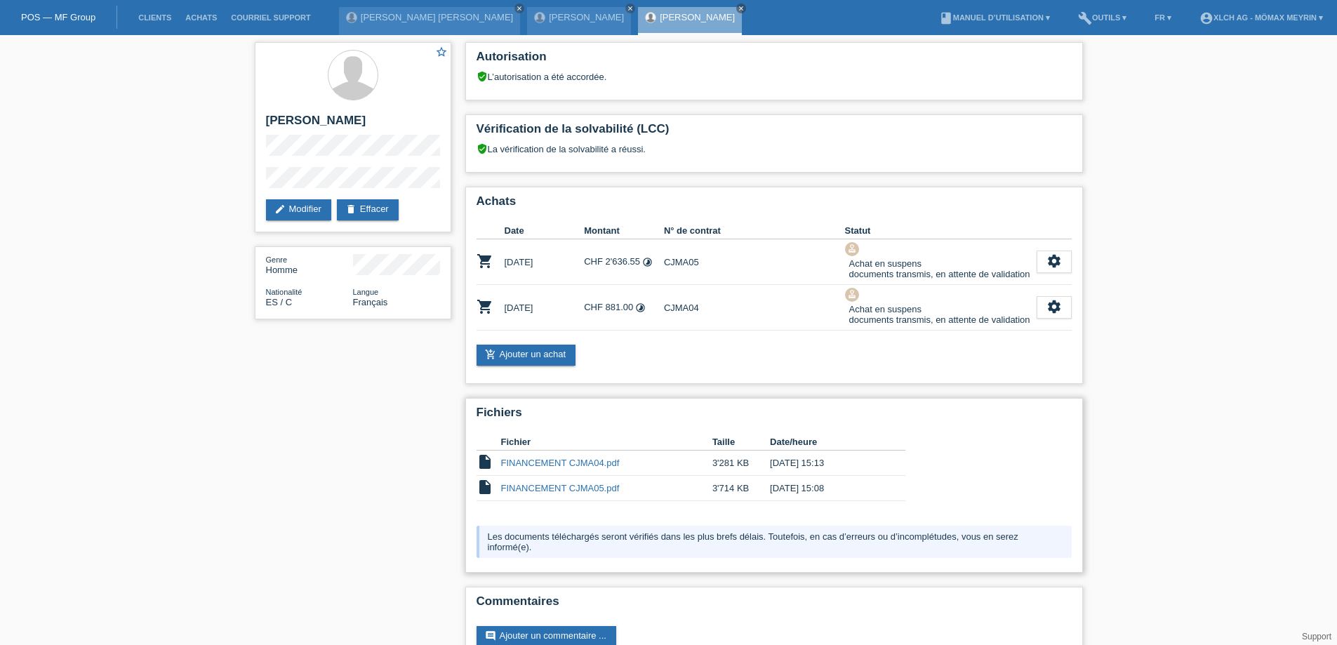
scroll to position [34, 0]
